Goal: Task Accomplishment & Management: Use online tool/utility

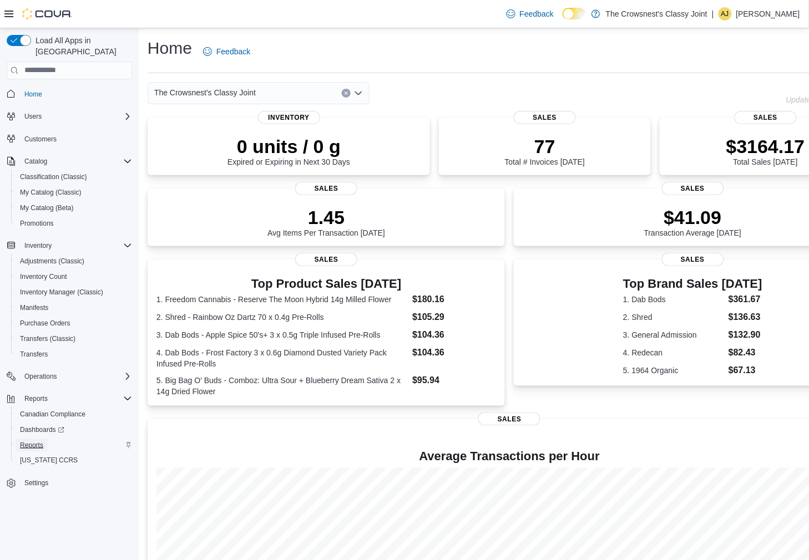
click at [29, 441] on span "Reports" at bounding box center [31, 445] width 23 height 9
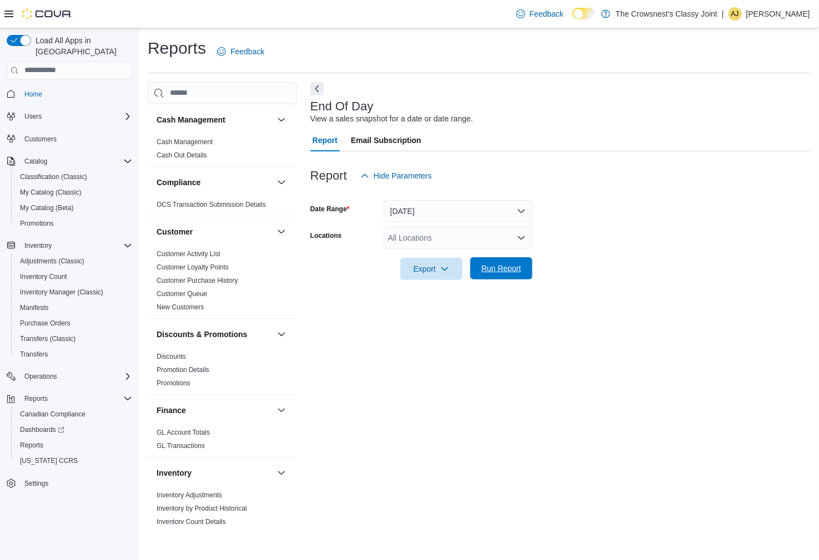
click at [505, 270] on span "Run Report" at bounding box center [501, 268] width 40 height 11
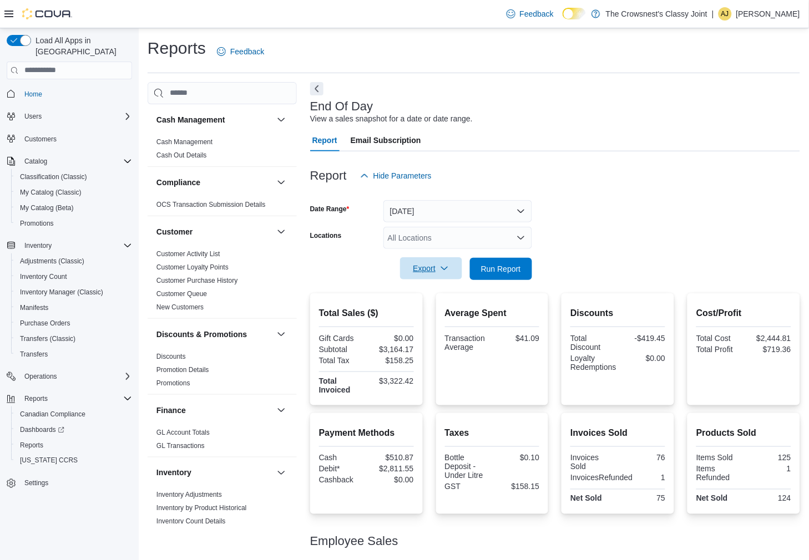
click at [433, 272] on span "Export" at bounding box center [431, 268] width 49 height 22
click at [426, 314] on span "Export to Pdf" at bounding box center [433, 313] width 50 height 9
